Goal: Task Accomplishment & Management: Complete application form

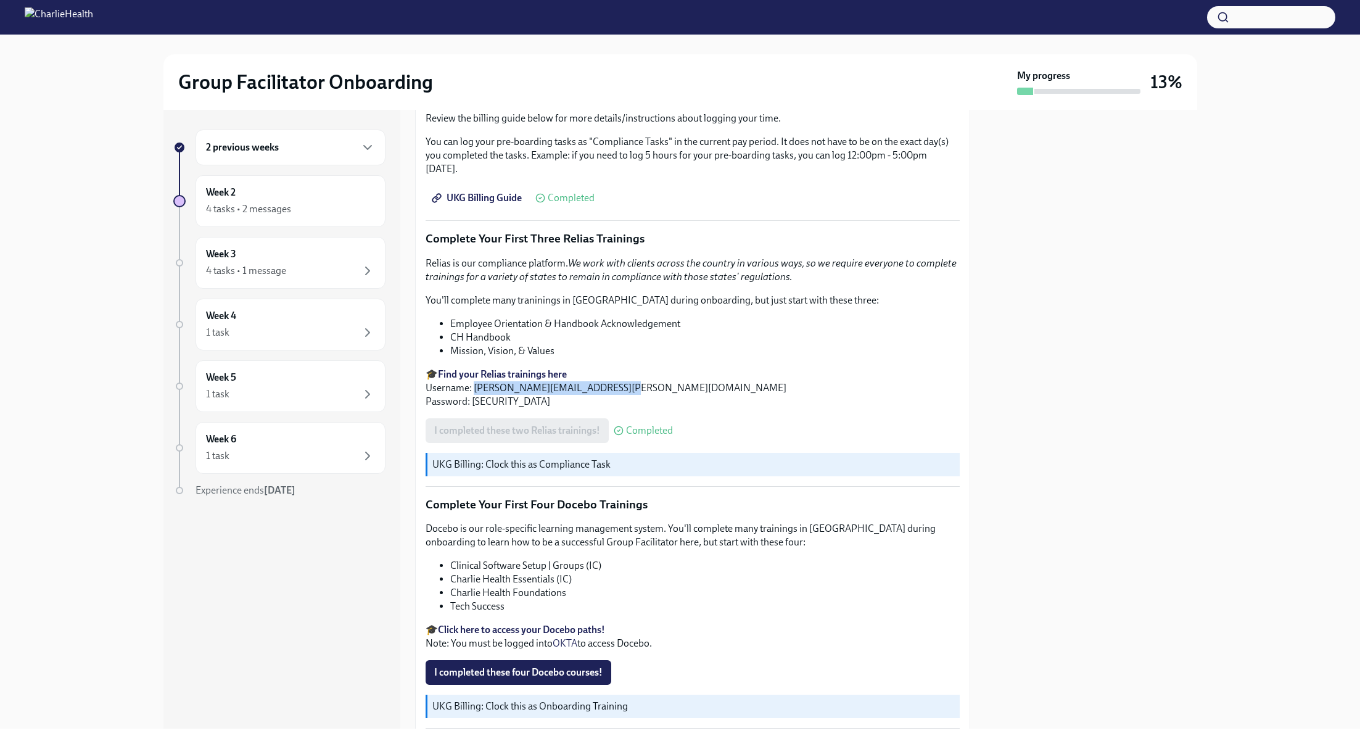
scroll to position [1366, 0]
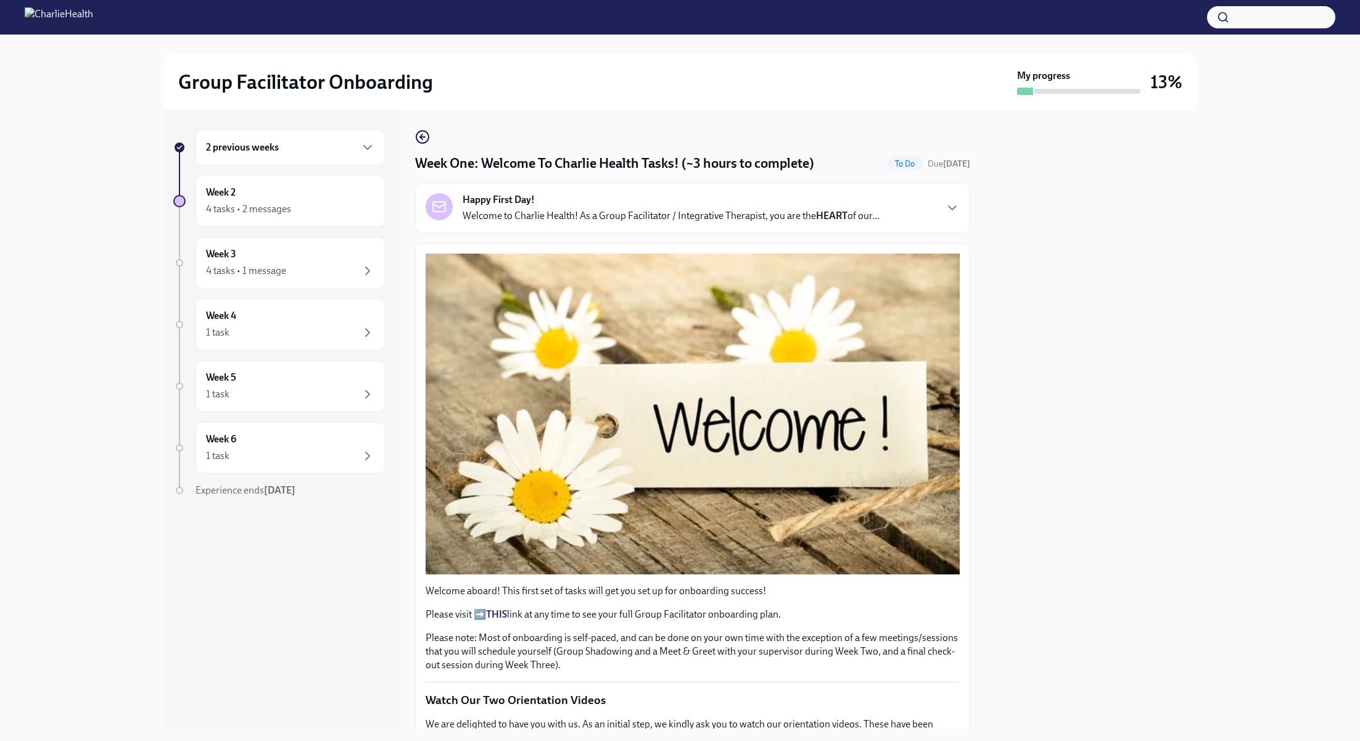
scroll to position [1414, 0]
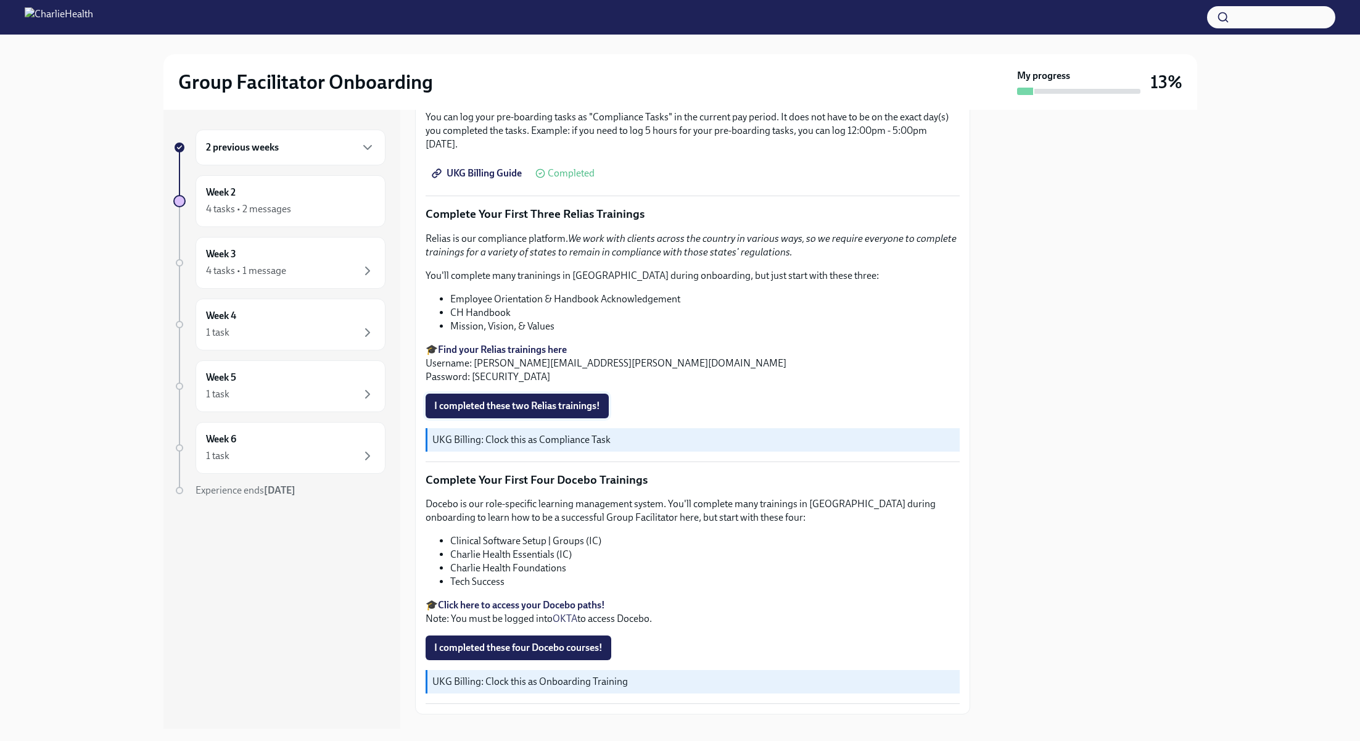
click at [567, 400] on span "I completed these two Relias trainings!" at bounding box center [517, 406] width 166 height 12
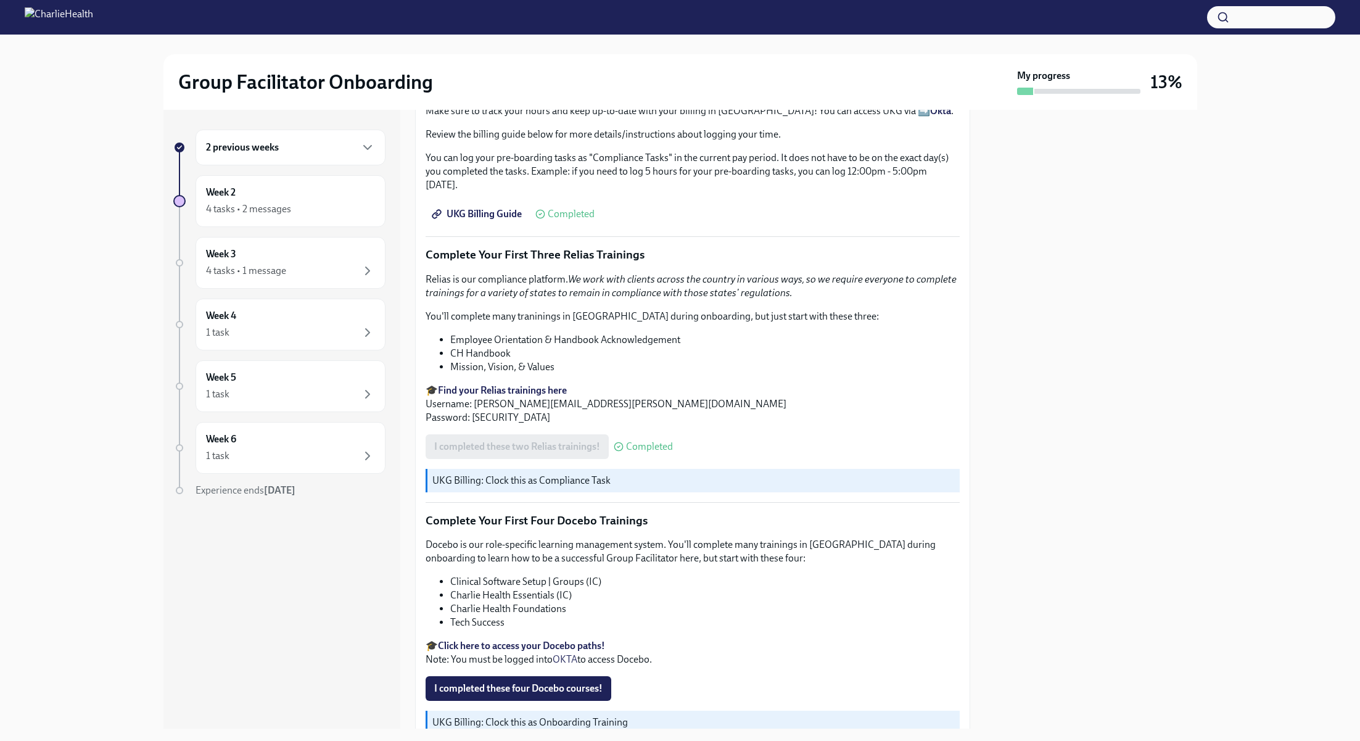
scroll to position [1469, 0]
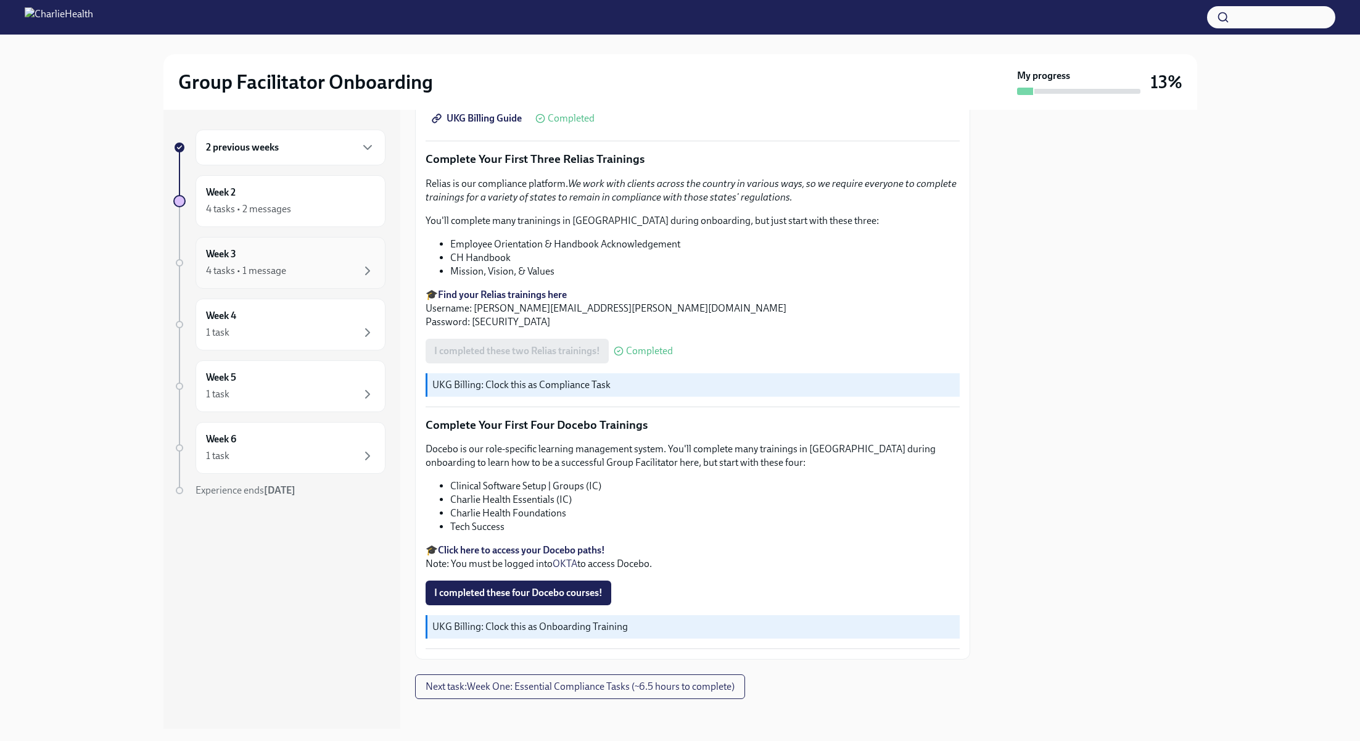
click at [355, 265] on div "4 tasks • 1 message" at bounding box center [290, 270] width 169 height 15
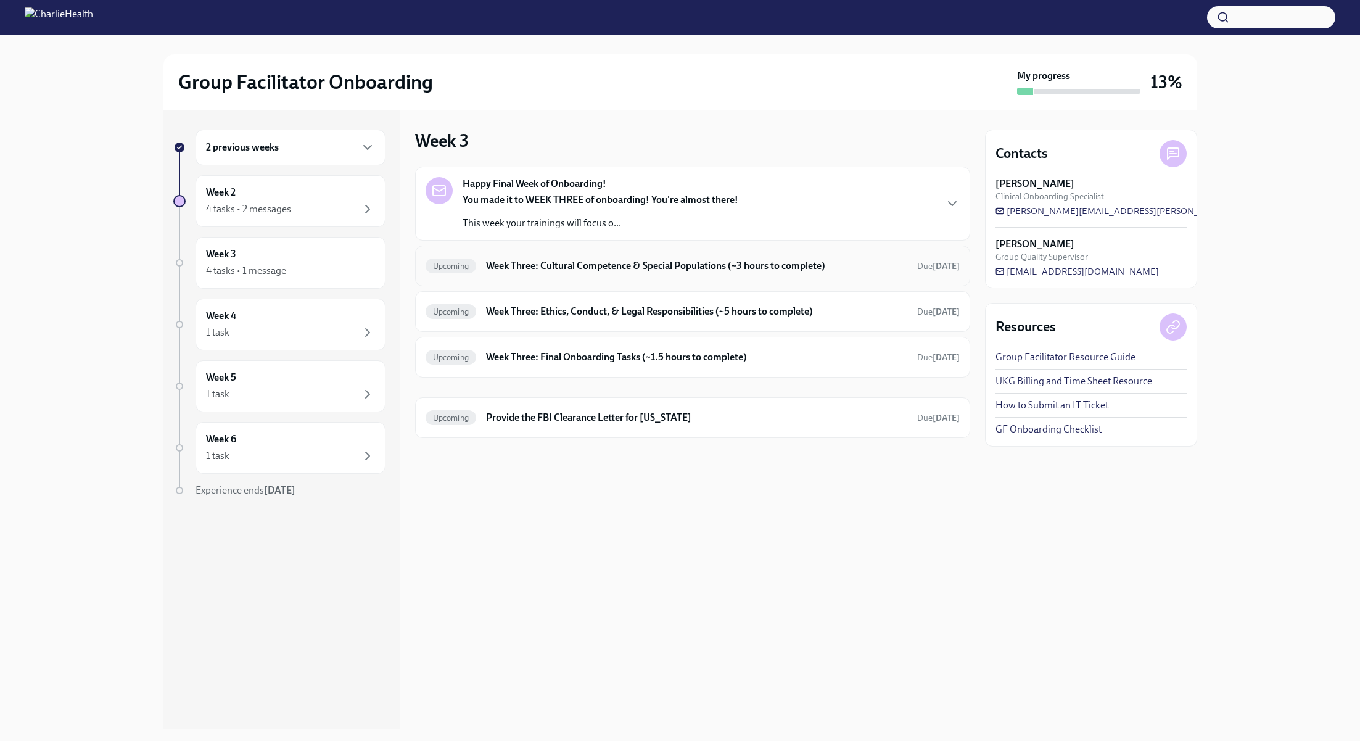
click at [599, 271] on h6 "Week Three: Cultural Competence & Special Populations (~3 hours to complete)" at bounding box center [696, 266] width 421 height 14
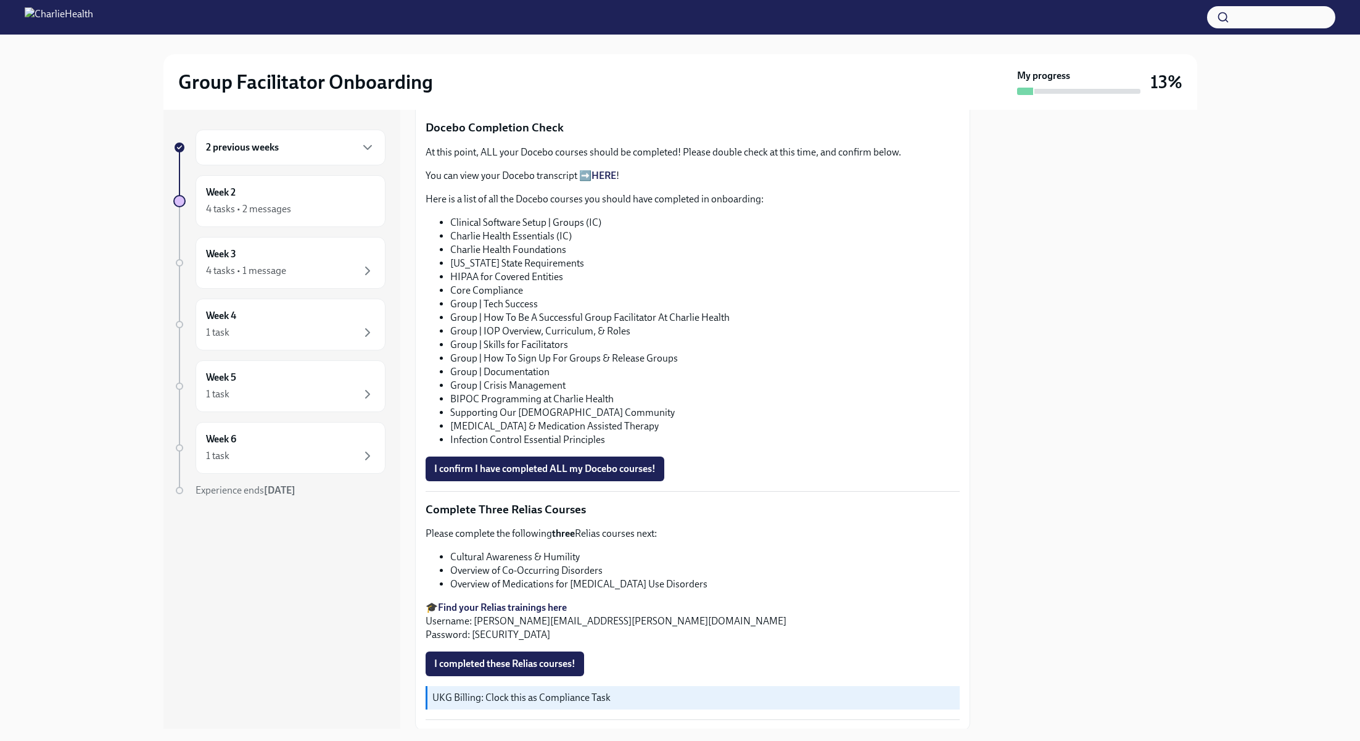
scroll to position [705, 0]
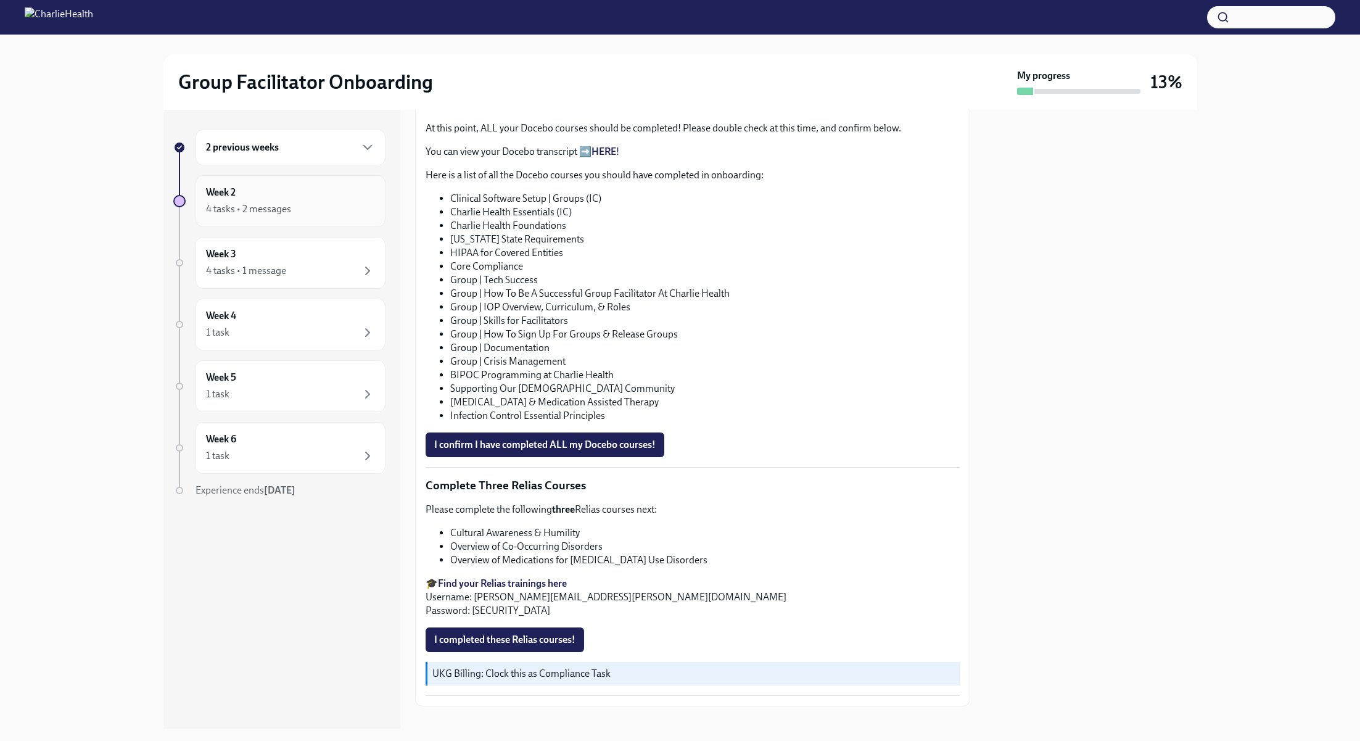
click at [264, 212] on div "4 tasks • 2 messages" at bounding box center [248, 209] width 85 height 14
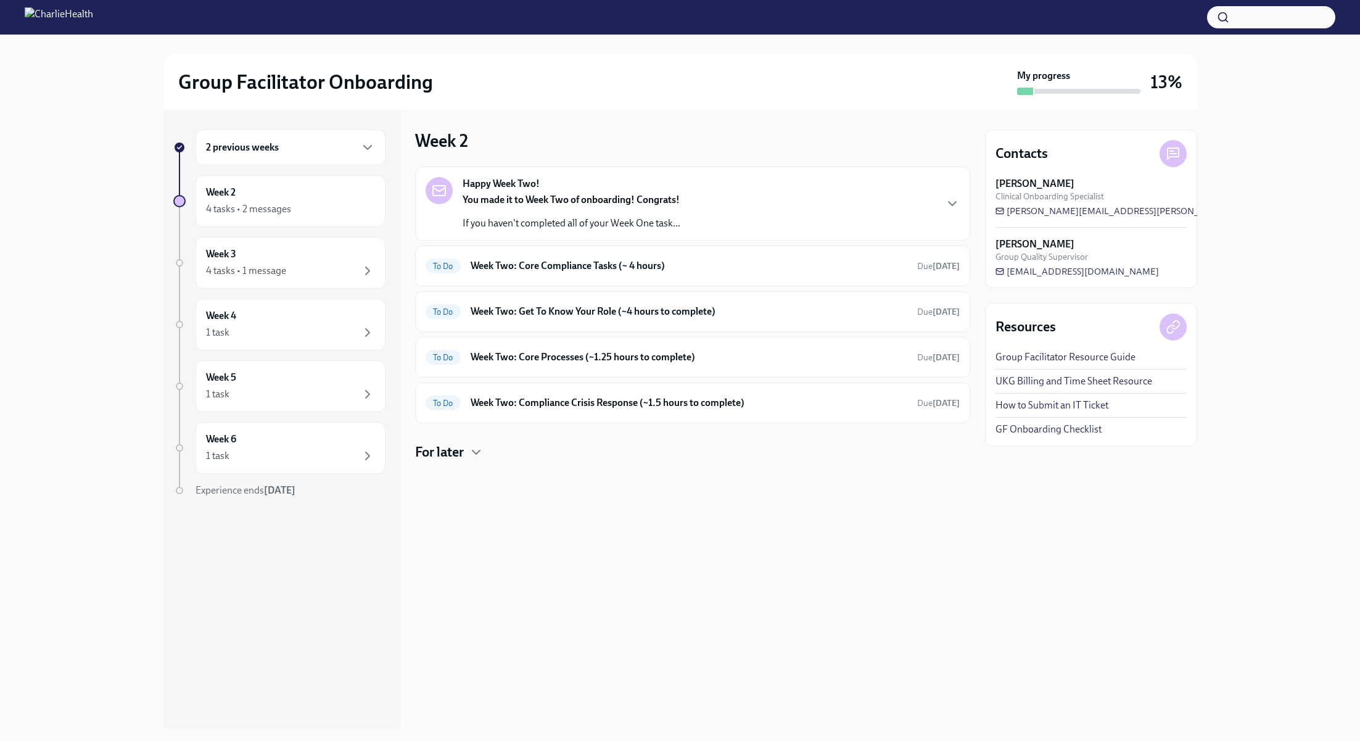
click at [289, 137] on div "2 previous weeks" at bounding box center [290, 147] width 190 height 36
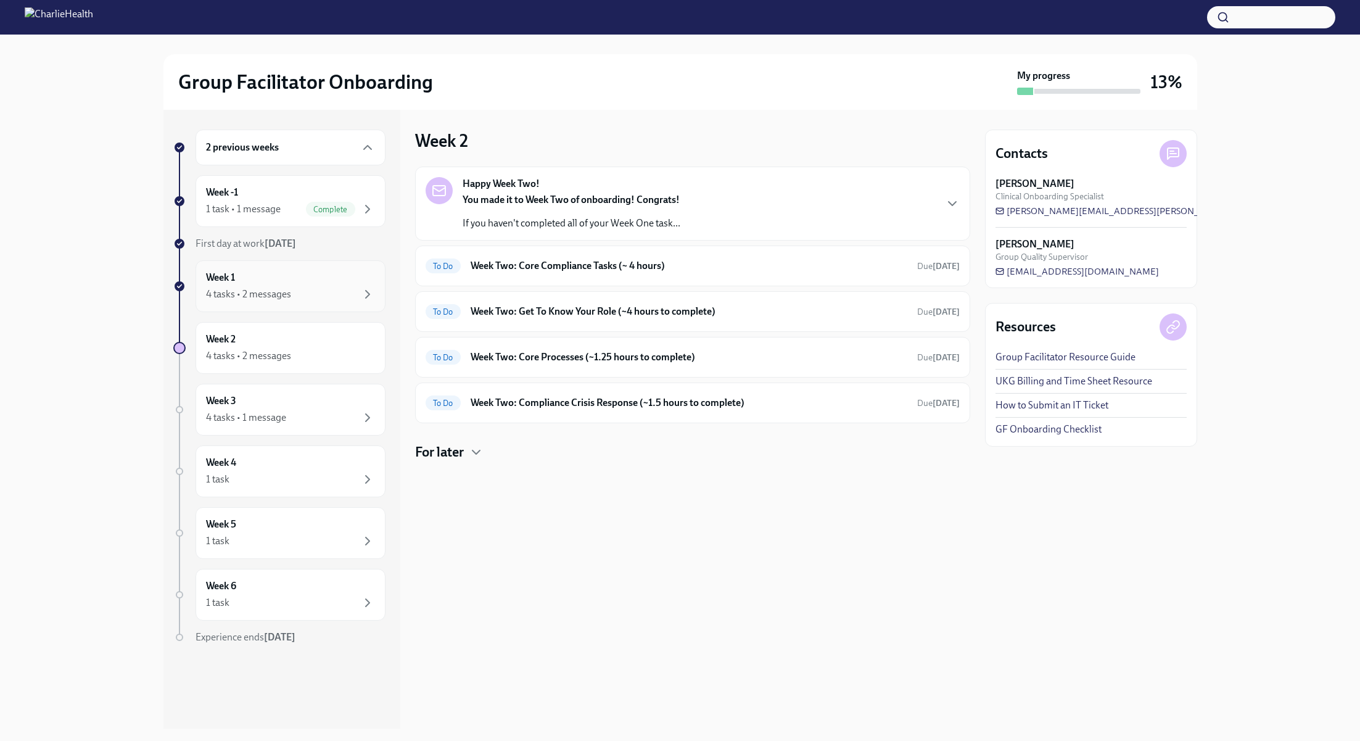
click at [291, 289] on div "4 tasks • 2 messages" at bounding box center [290, 294] width 169 height 15
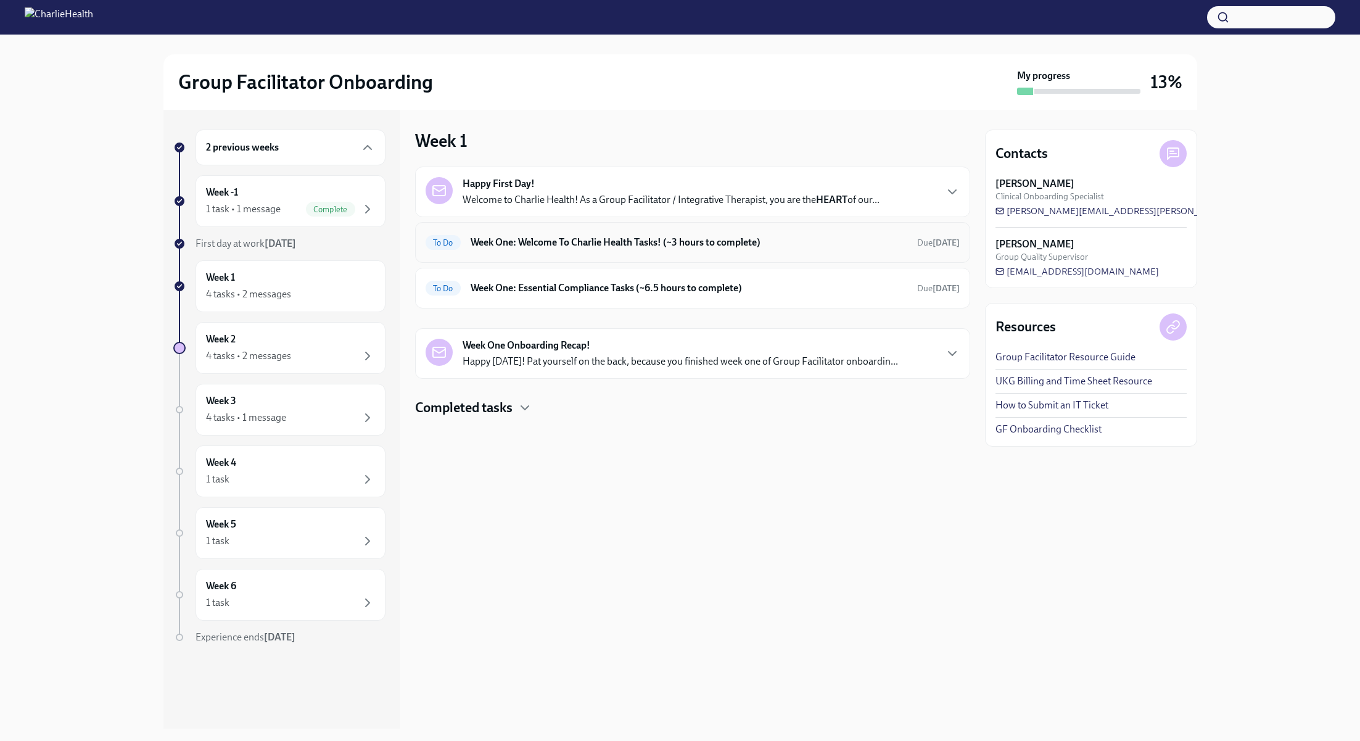
click at [602, 236] on h6 "Week One: Welcome To Charlie Health Tasks! (~3 hours to complete)" at bounding box center [688, 243] width 437 height 14
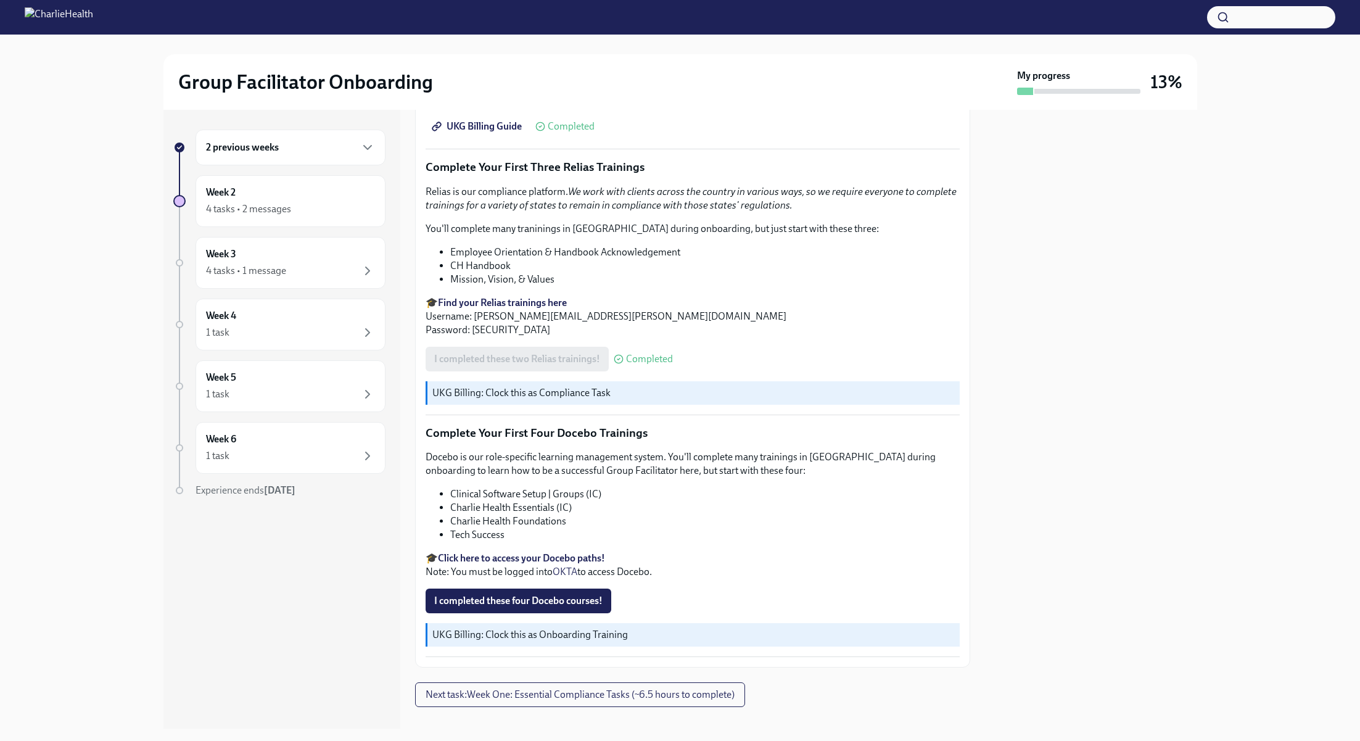
scroll to position [1469, 0]
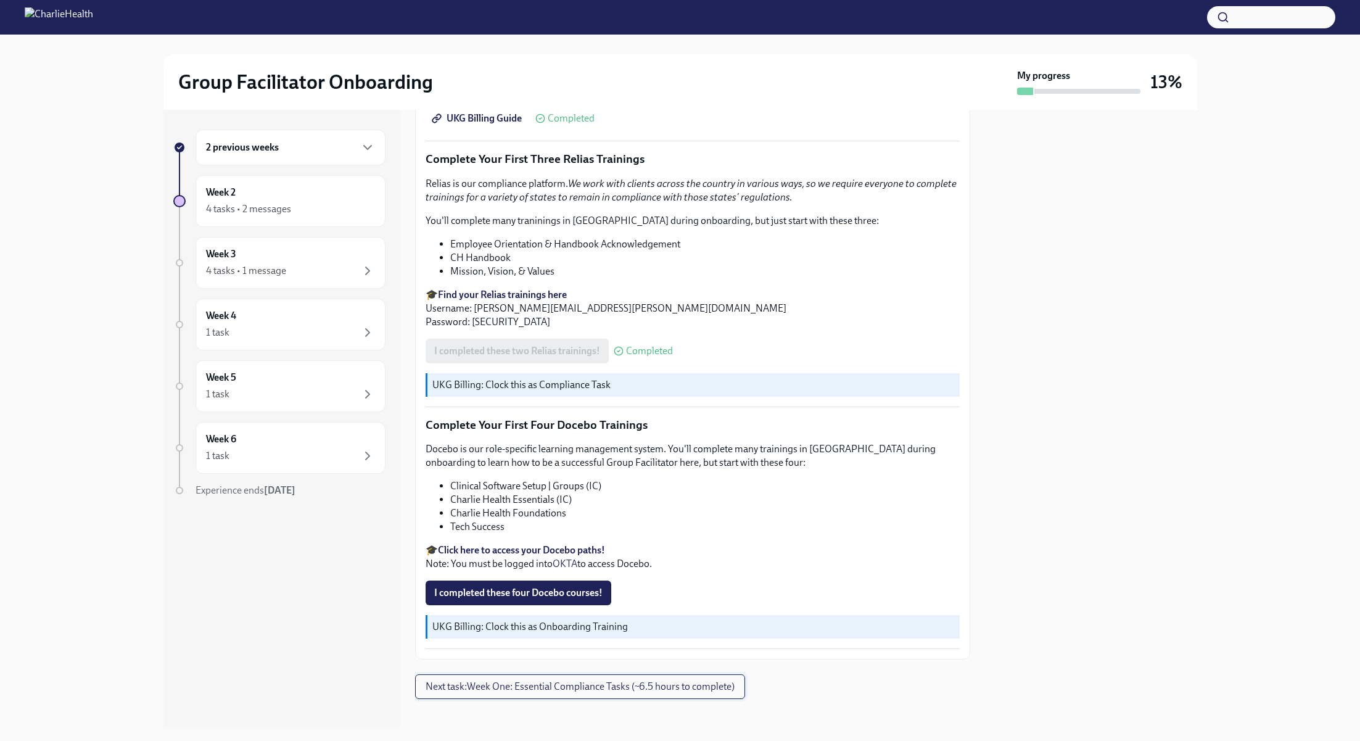
click at [699, 680] on span "Next task : Week One: Essential Compliance Tasks (~6.5 hours to complete)" at bounding box center [579, 686] width 309 height 12
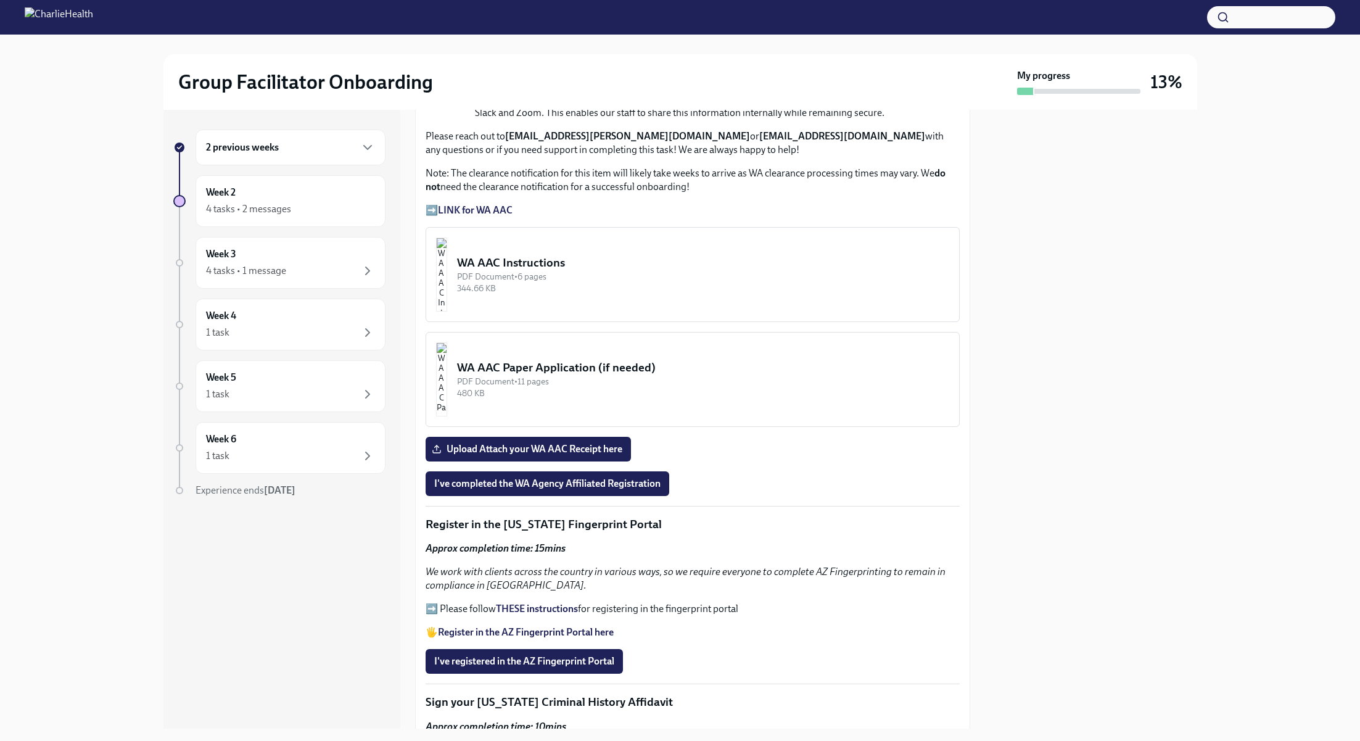
scroll to position [946, 0]
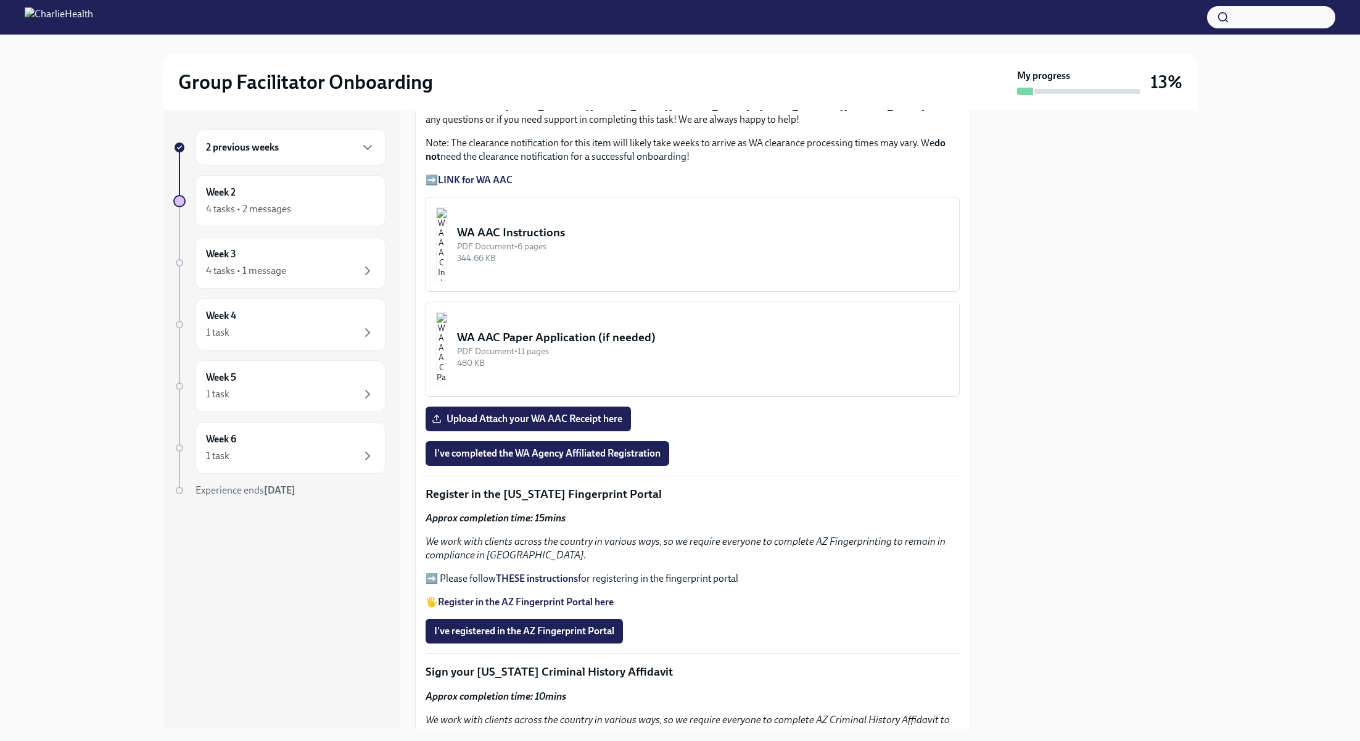
click at [537, 572] on strong "THESE instructions" at bounding box center [537, 578] width 82 height 12
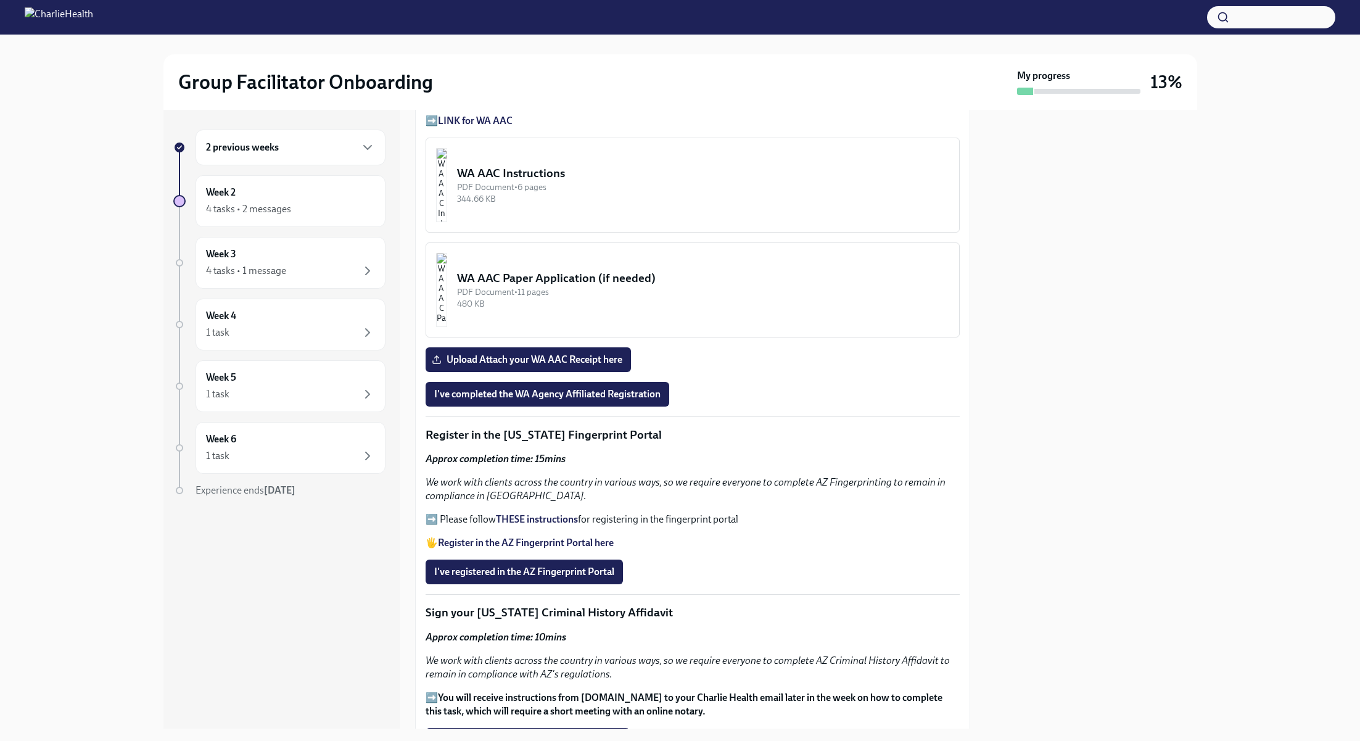
scroll to position [1032, 0]
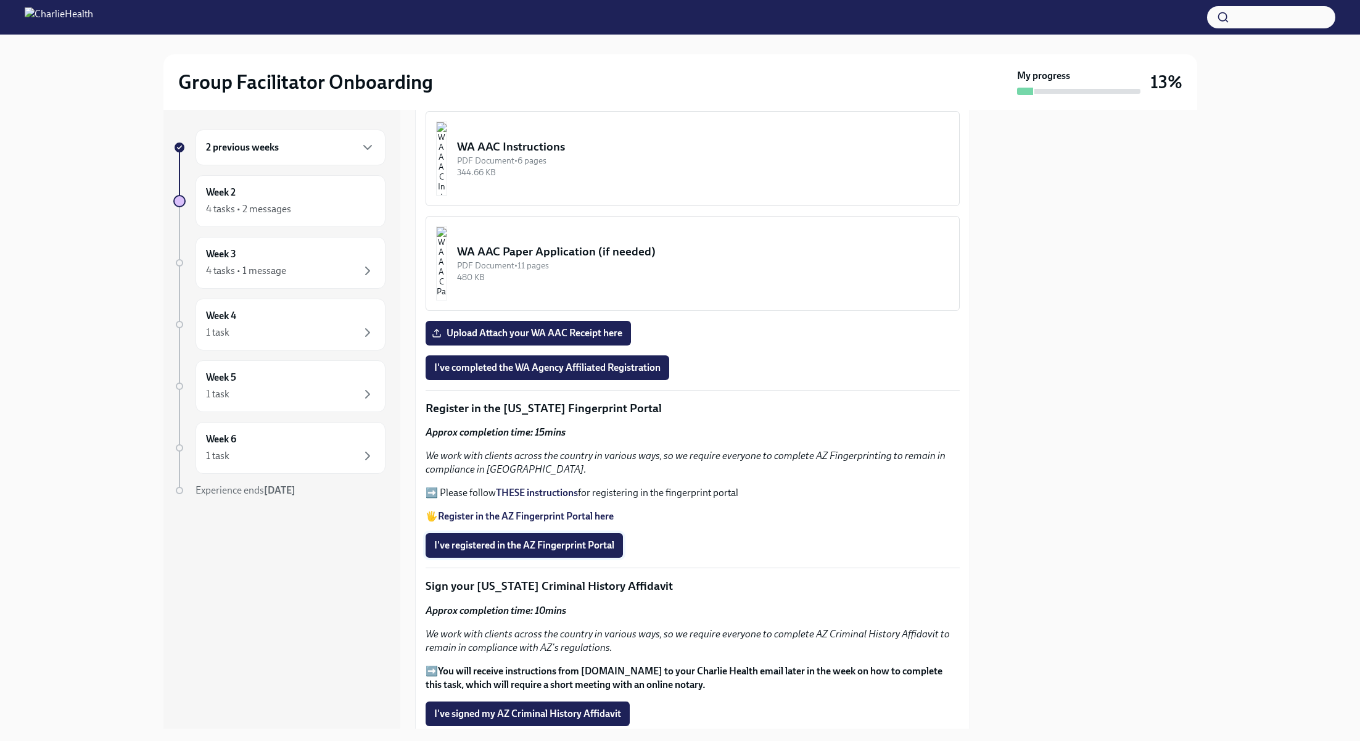
click at [551, 539] on span "I've registered in the AZ Fingerprint Portal" at bounding box center [524, 545] width 180 height 12
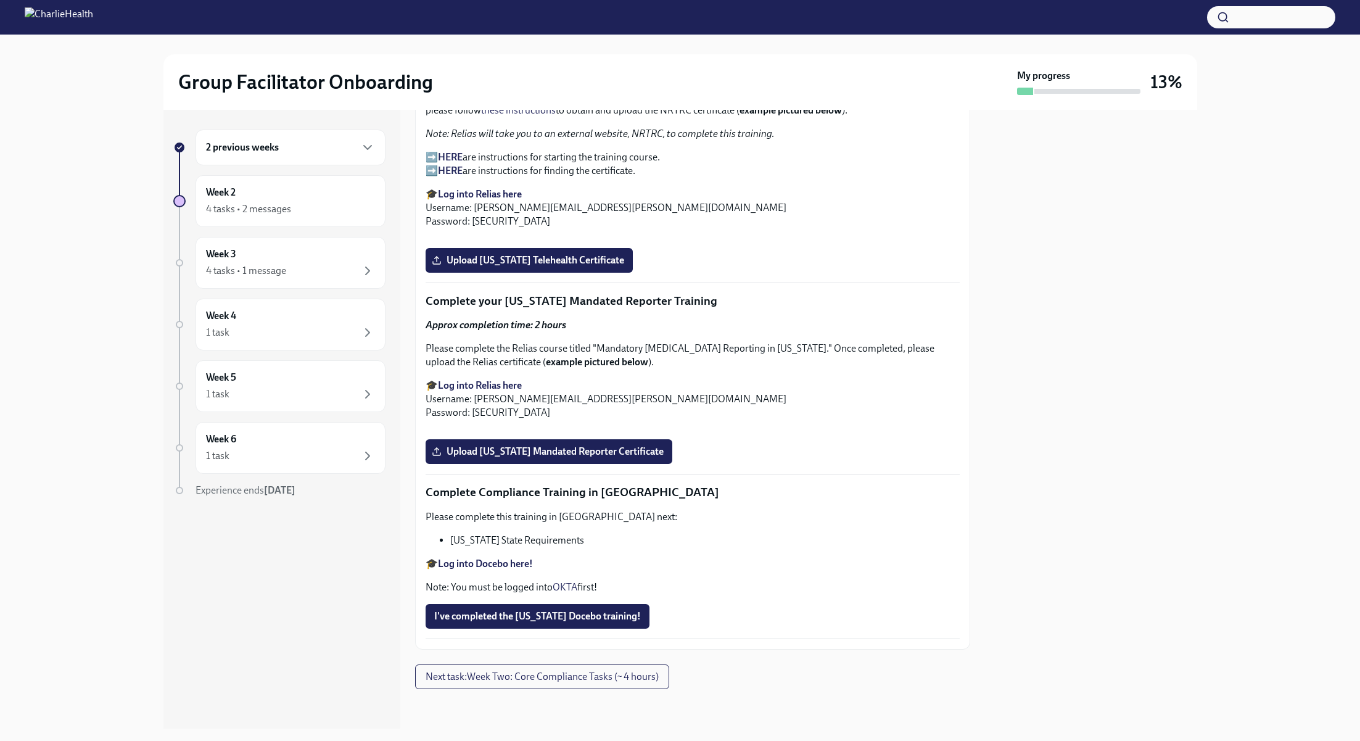
scroll to position [2513, 0]
click at [555, 459] on label "Upload [US_STATE] Mandated Reporter Certificate" at bounding box center [548, 451] width 247 height 25
click at [0, 0] on input "Upload [US_STATE] Mandated Reporter Certificate" at bounding box center [0, 0] width 0 height 0
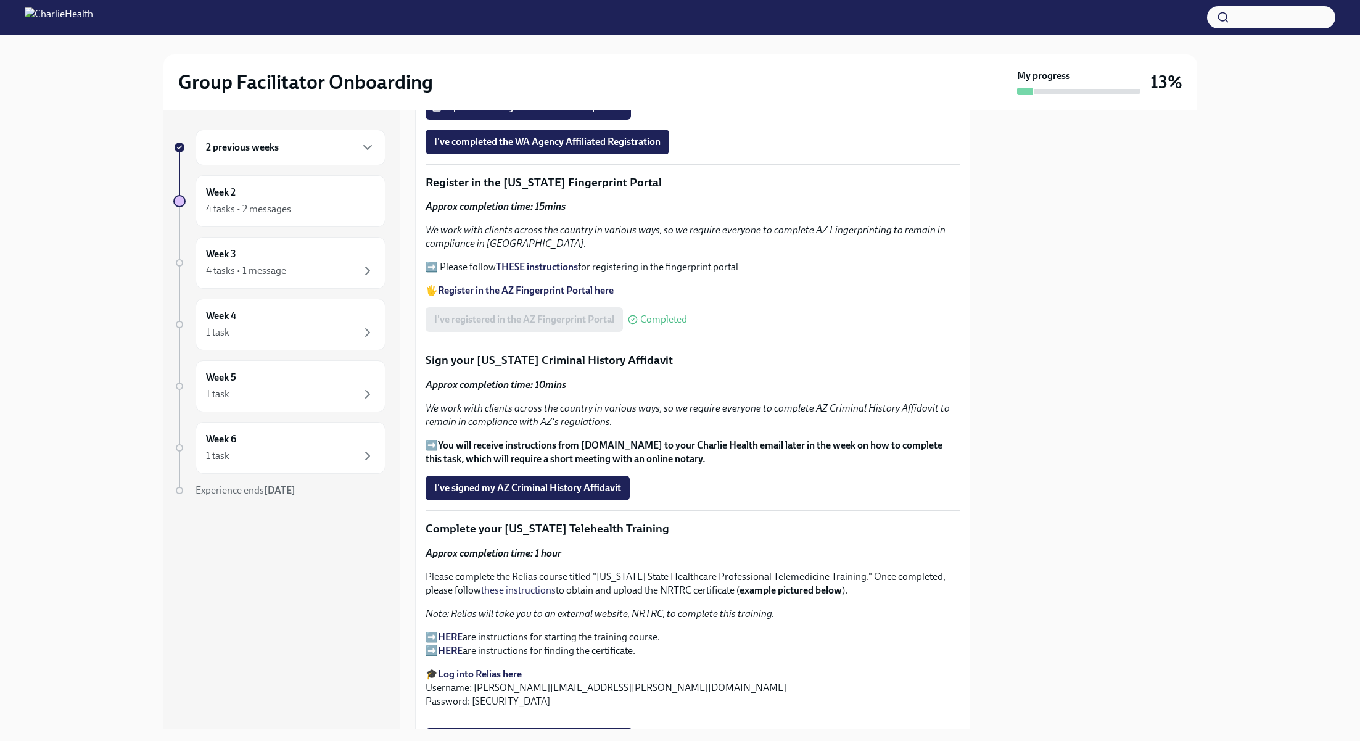
scroll to position [1184, 0]
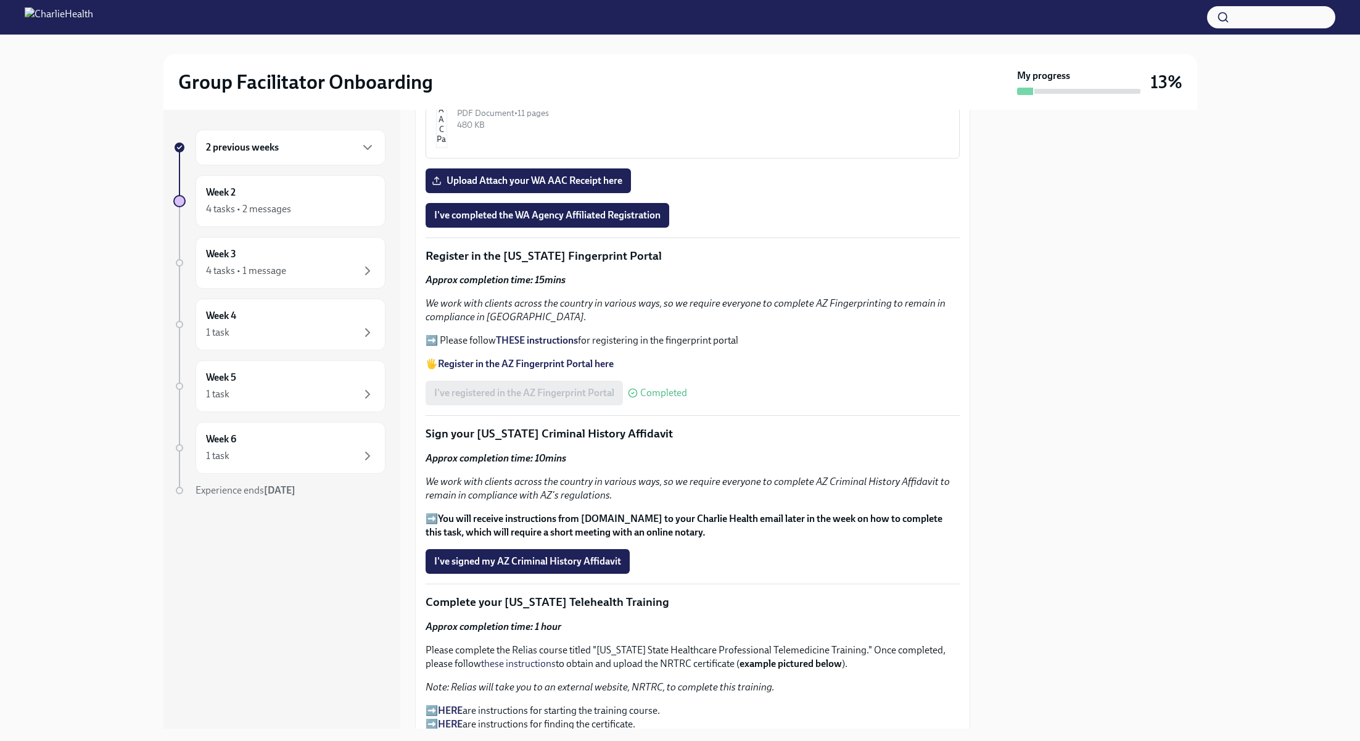
click at [512, 434] on div "Welcome to your essential compliance tasks list! Offering virtual mental health…" at bounding box center [692, 130] width 534 height 2123
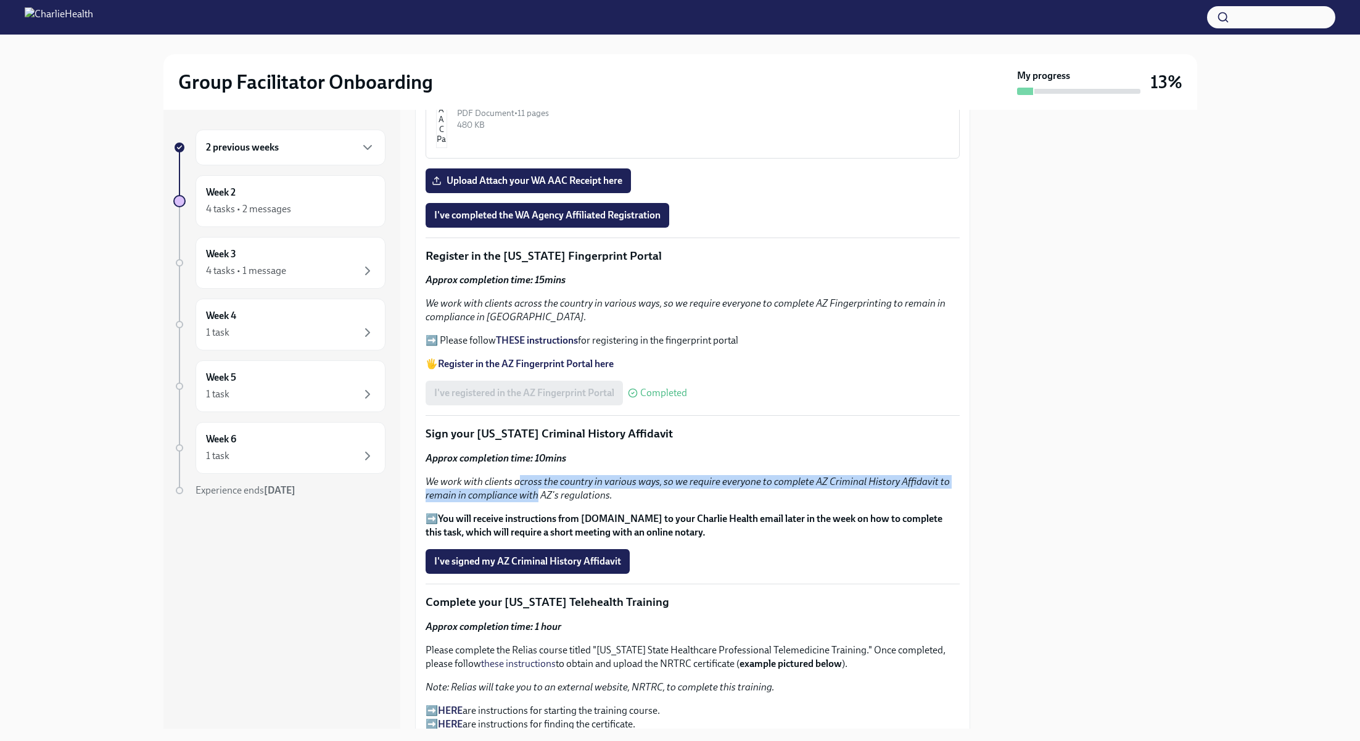
drag, startPoint x: 517, startPoint y: 470, endPoint x: 534, endPoint y: 481, distance: 20.0
click at [534, 481] on em "We work with clients across the country in various ways, so we require everyone…" at bounding box center [687, 487] width 524 height 25
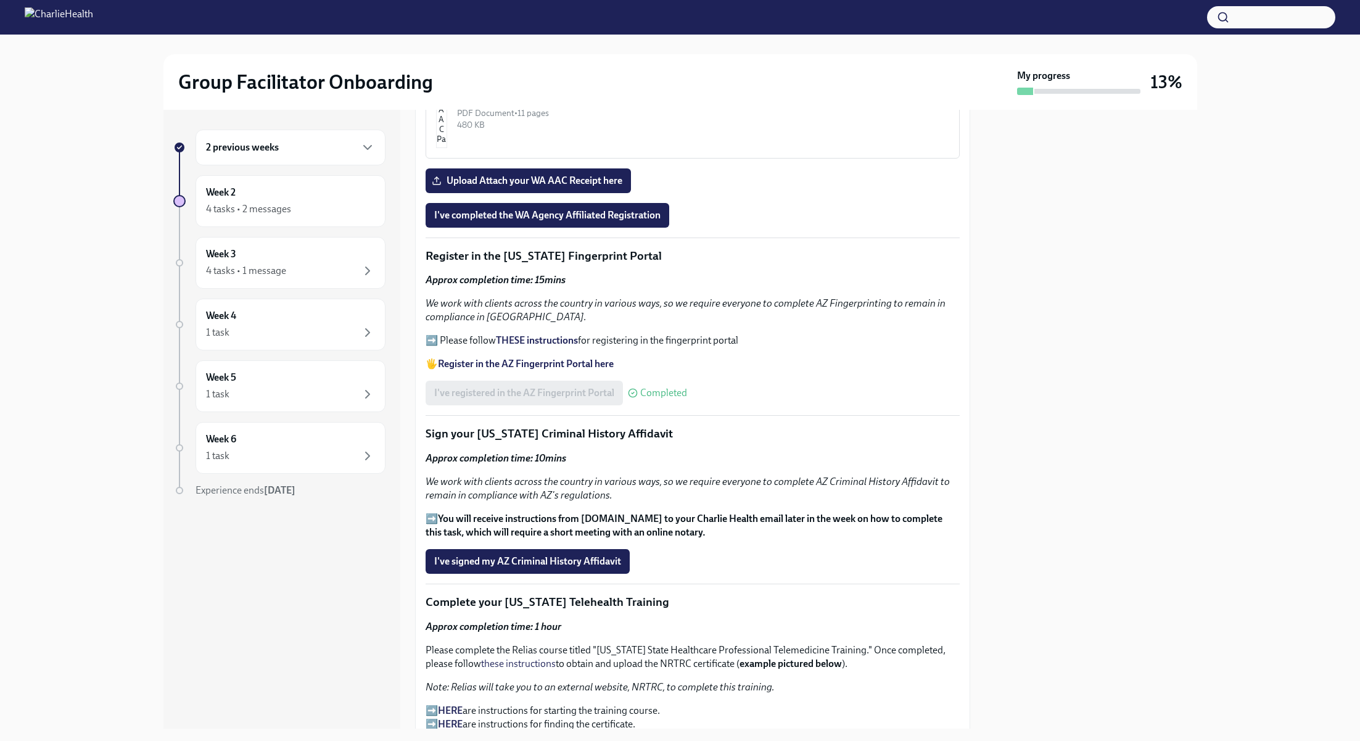
click at [515, 514] on strong "You will receive instructions from [DOMAIN_NAME] to your Charlie Health email l…" at bounding box center [683, 524] width 517 height 25
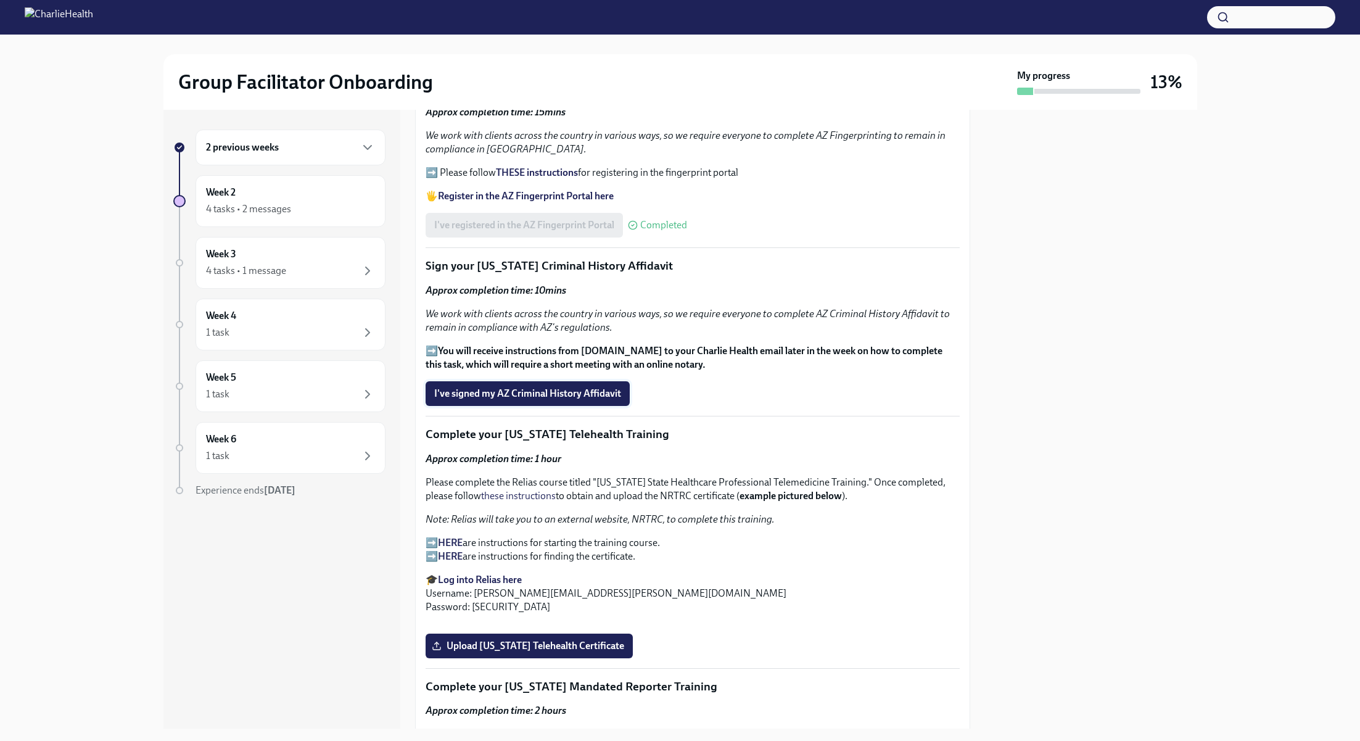
scroll to position [1381, 0]
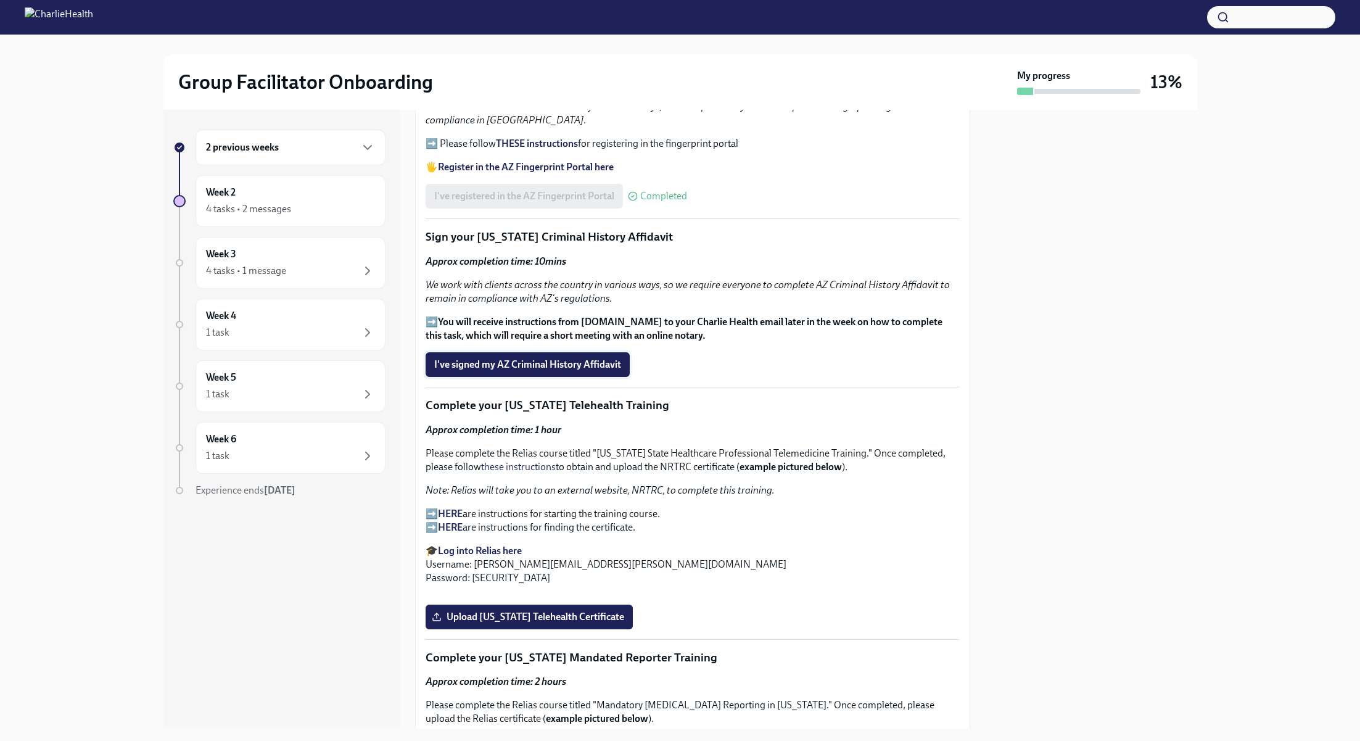
click at [568, 352] on button "I've signed my AZ Criminal History Affidavit" at bounding box center [527, 364] width 204 height 25
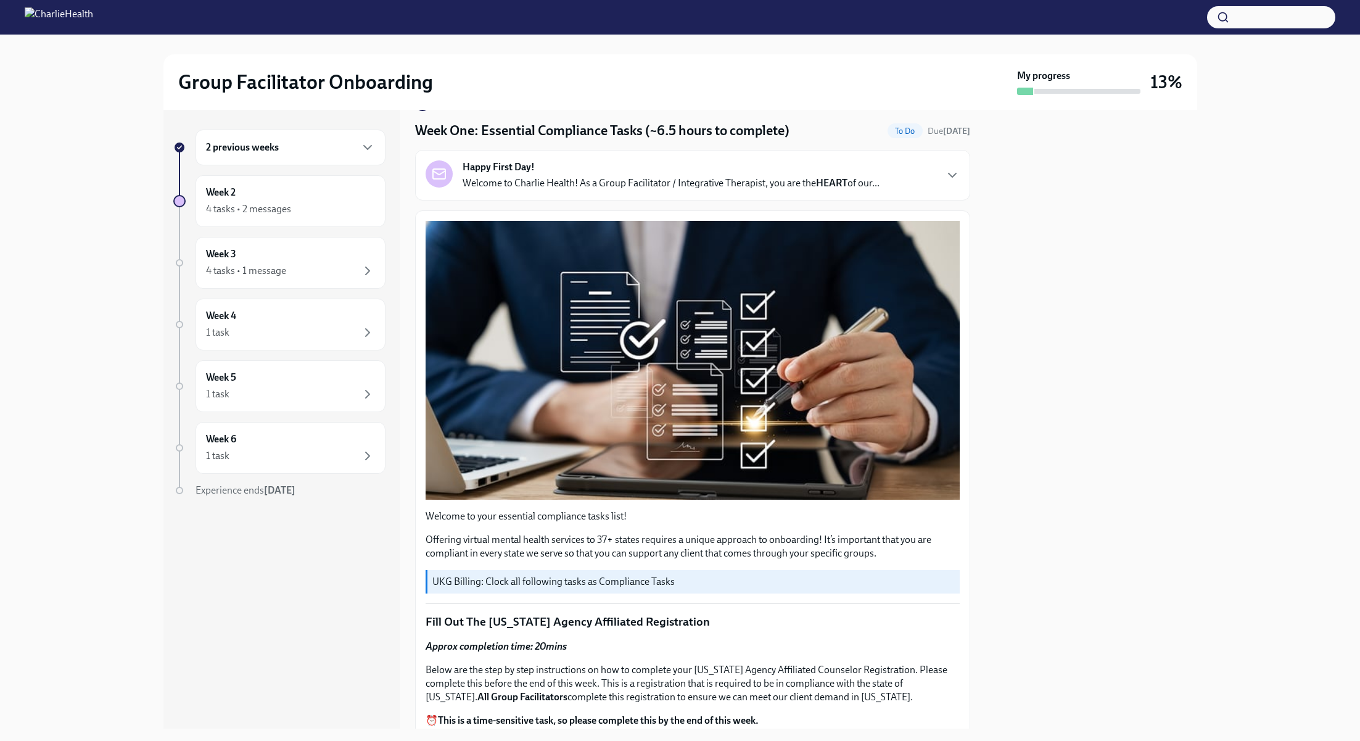
scroll to position [0, 0]
